Goal: Task Accomplishment & Management: Manage account settings

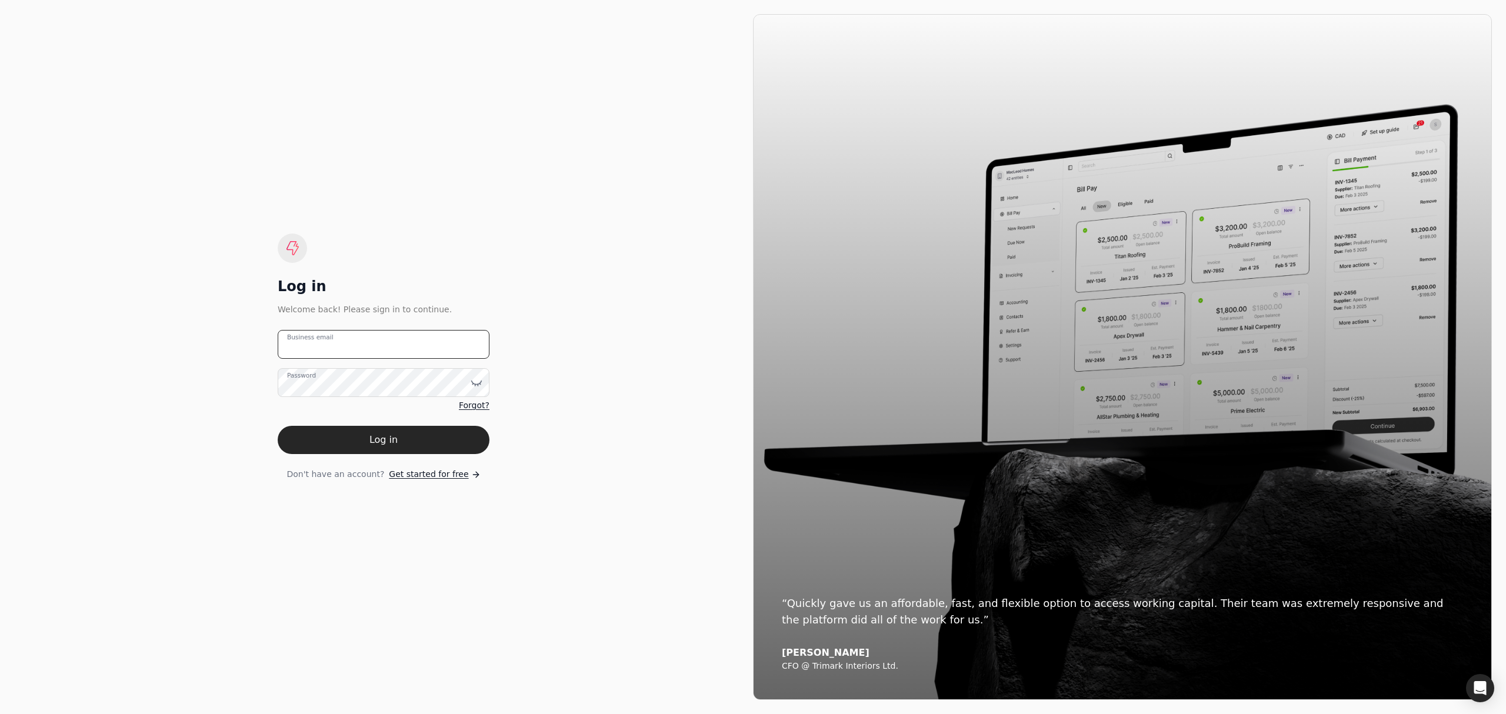
click at [351, 347] on email "Business email" at bounding box center [384, 344] width 212 height 29
type email "[EMAIL_ADDRESS][DOMAIN_NAME]"
click at [278, 426] on button "Log in" at bounding box center [384, 440] width 212 height 28
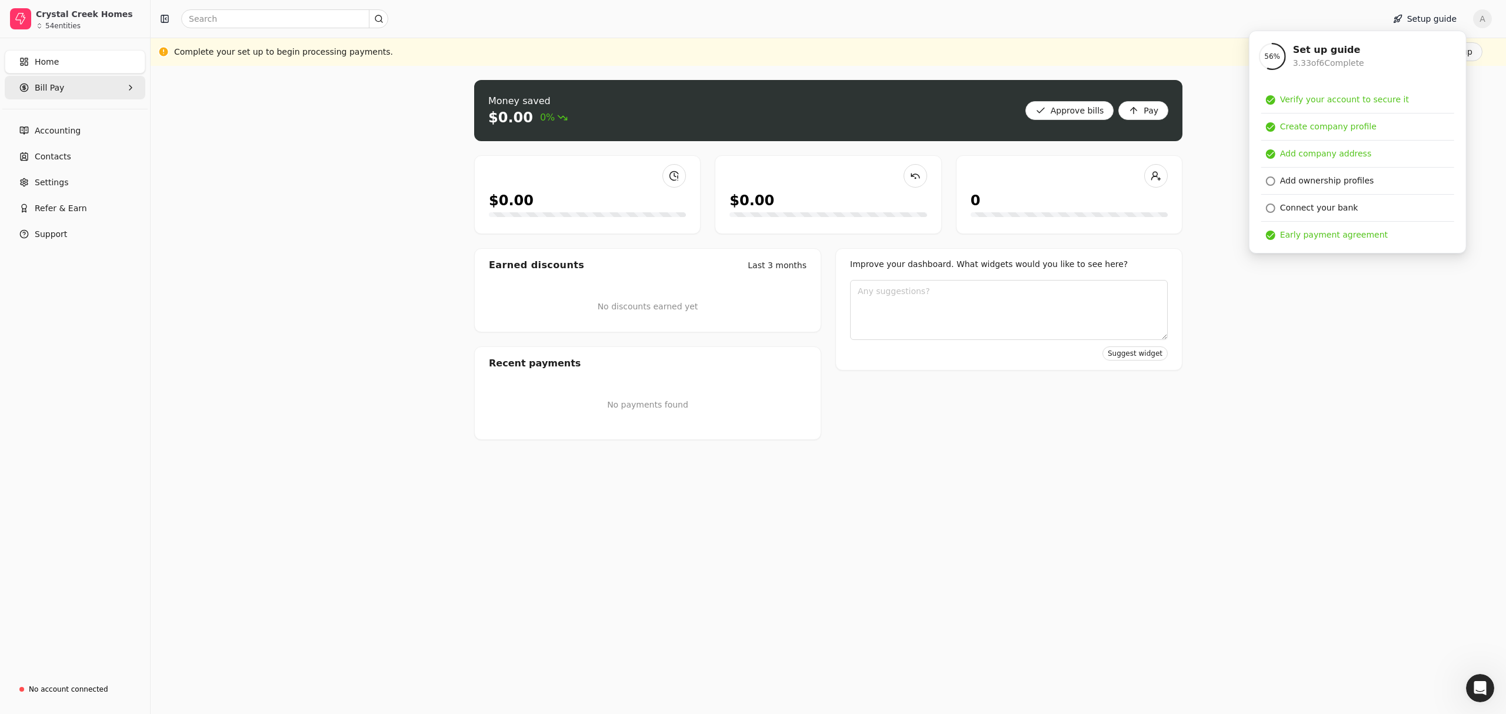
click at [68, 92] on Pay "Bill Pay" at bounding box center [75, 88] width 141 height 24
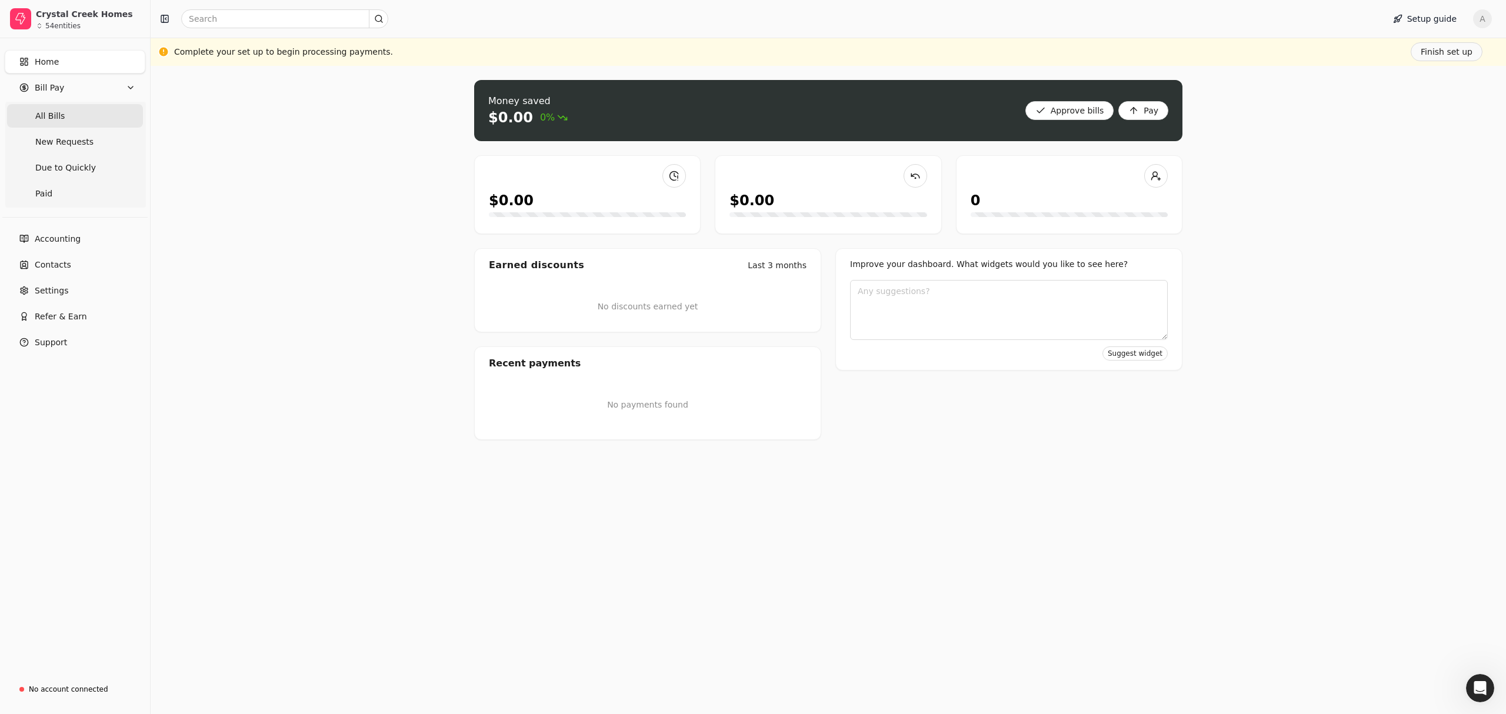
click at [60, 114] on span "All Bills" at bounding box center [49, 116] width 29 height 12
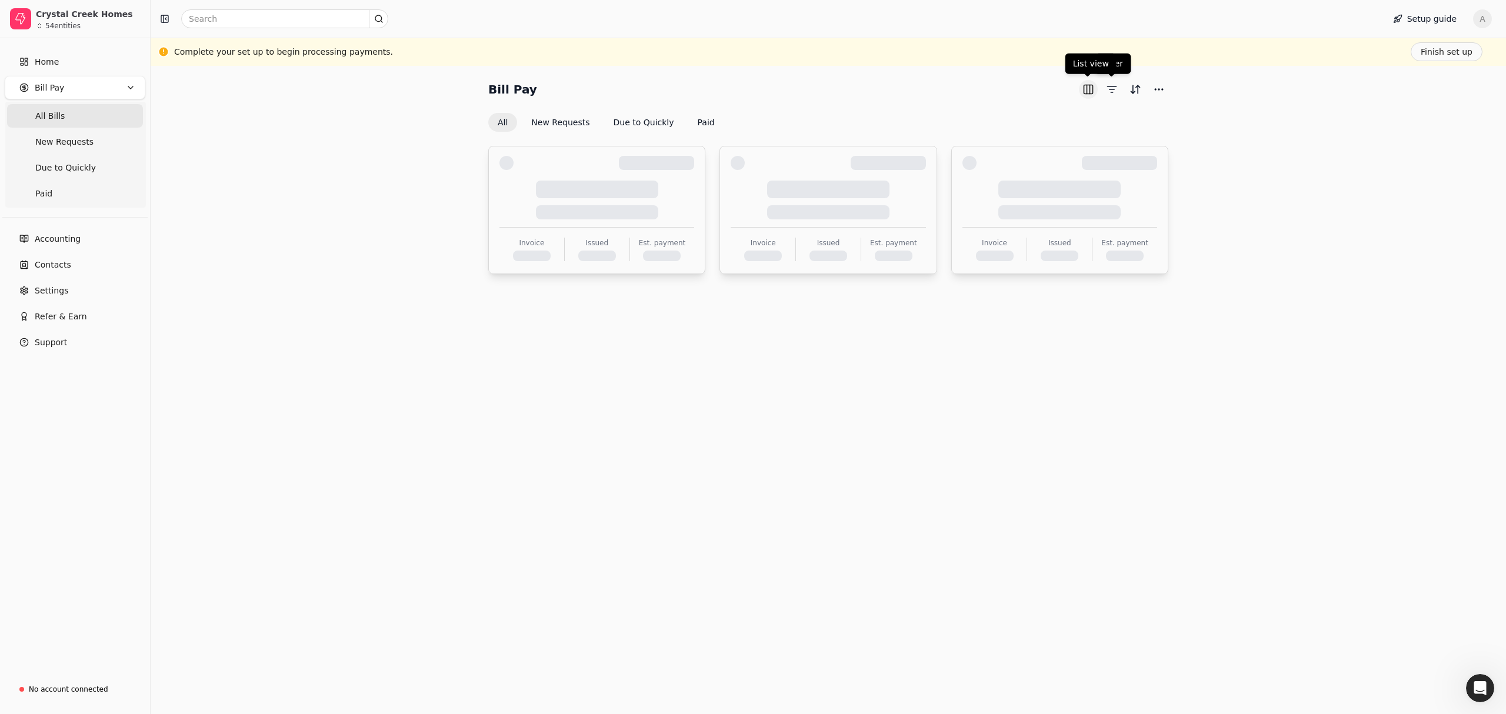
click at [1088, 92] on button "button" at bounding box center [1088, 89] width 19 height 19
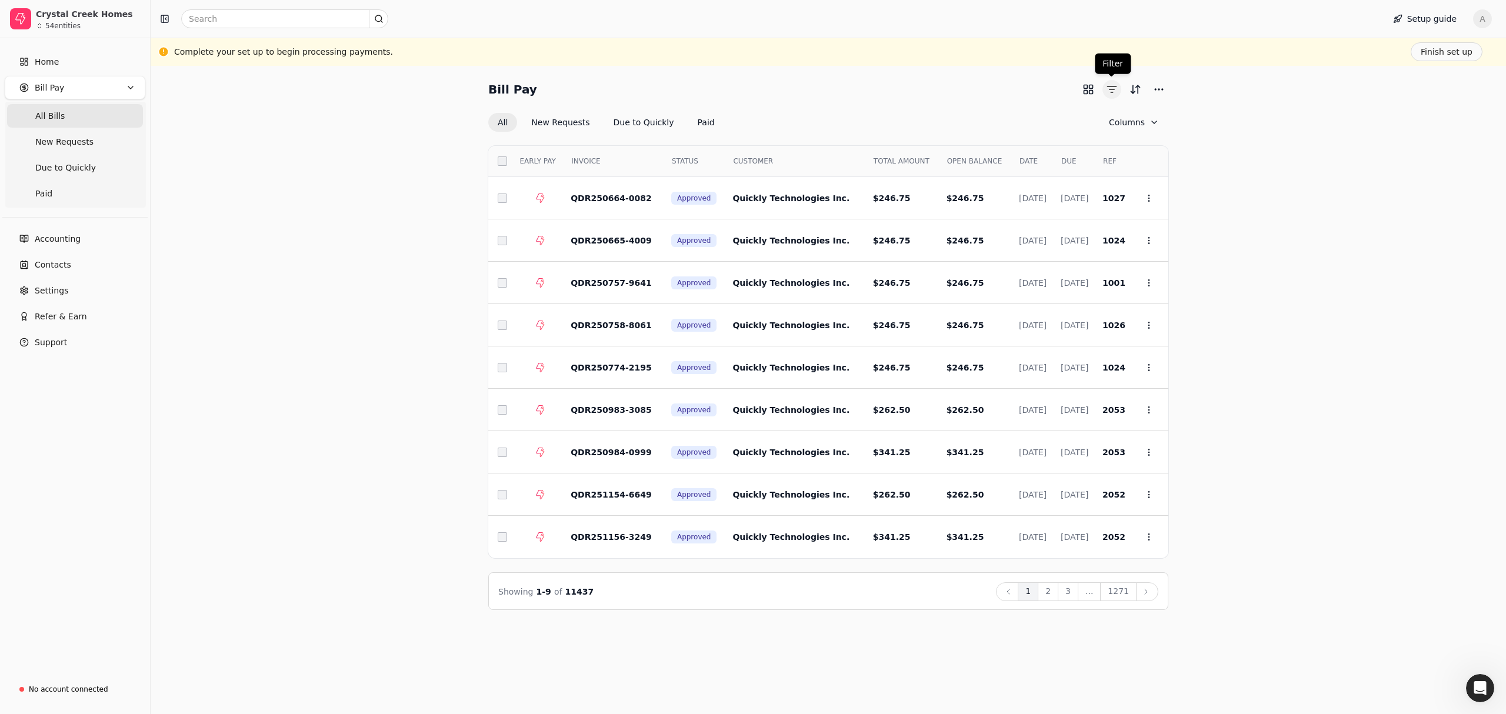
click at [1107, 93] on button "button" at bounding box center [1111, 89] width 19 height 19
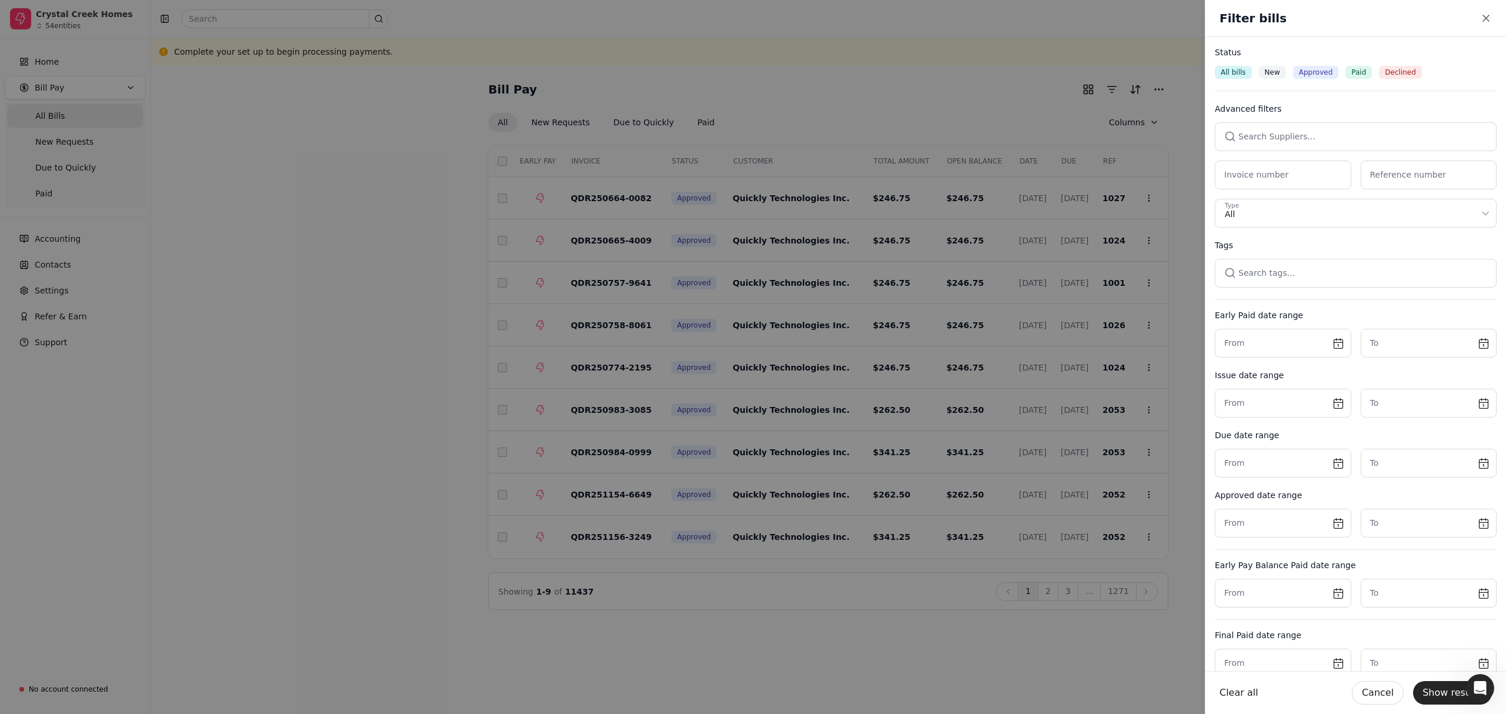
click at [1304, 132] on button "button" at bounding box center [1356, 136] width 282 height 28
type input "Wanna"
click at [1333, 195] on div "WannaScapes Ltd." at bounding box center [1356, 198] width 248 height 12
click at [1448, 692] on button "Show results" at bounding box center [1452, 693] width 79 height 24
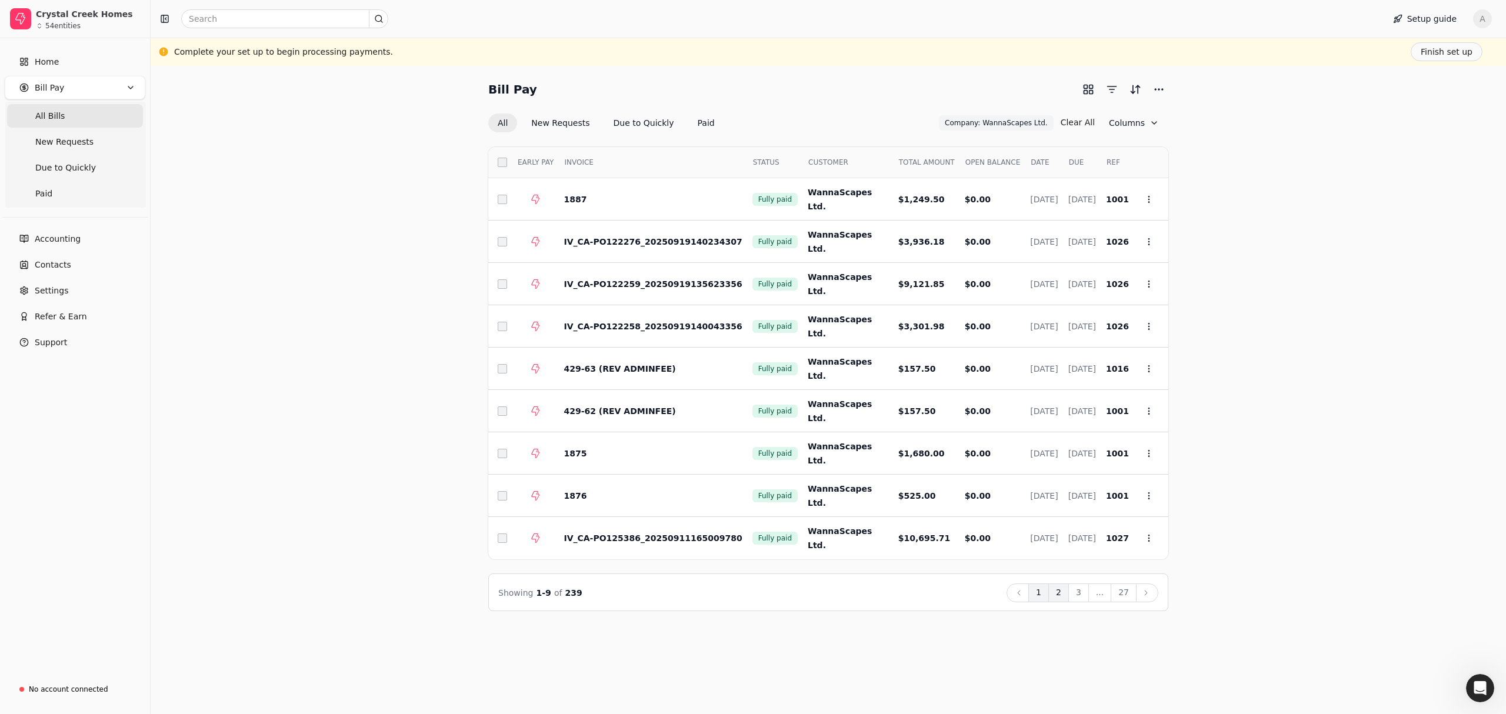
click at [1060, 595] on button "2" at bounding box center [1058, 593] width 21 height 19
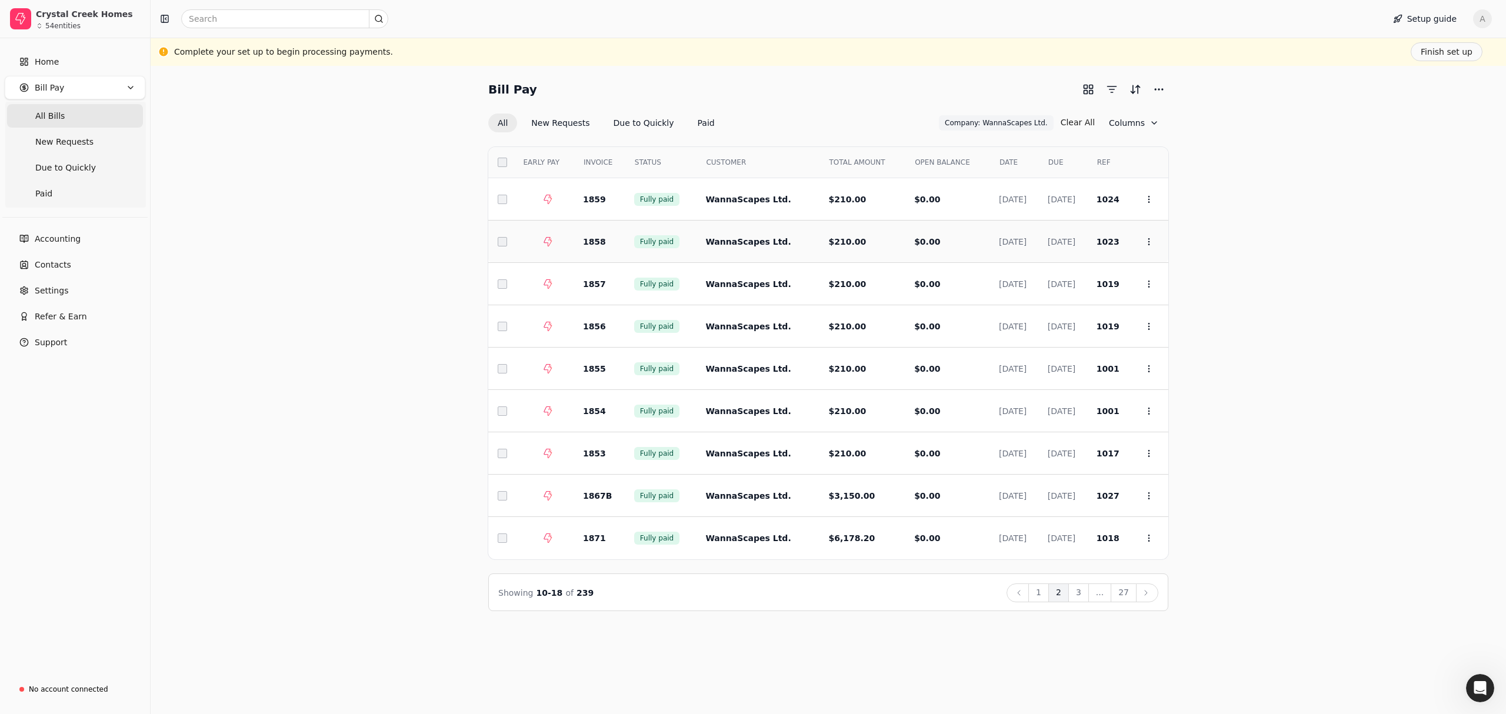
click at [596, 244] on span "1858" at bounding box center [594, 241] width 23 height 9
